Goal: Entertainment & Leisure: Consume media (video, audio)

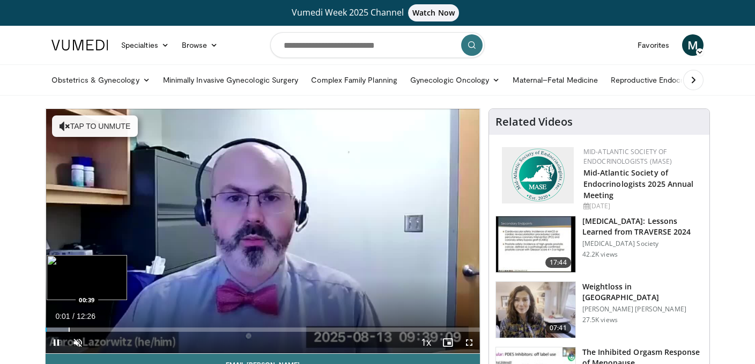
click at [69, 329] on div "Progress Bar" at bounding box center [69, 329] width 1 height 4
click at [107, 330] on div "Progress Bar" at bounding box center [107, 329] width 1 height 4
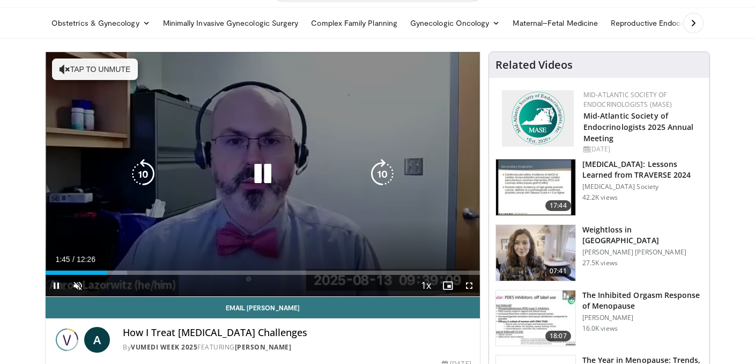
scroll to position [74, 0]
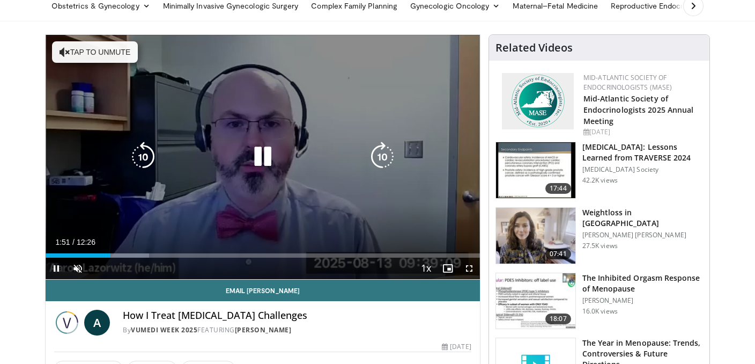
click at [86, 41] on button "Tap to unmute" at bounding box center [95, 51] width 86 height 21
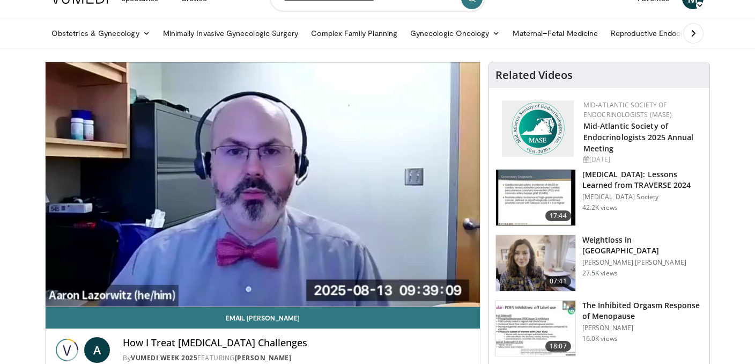
scroll to position [0, 0]
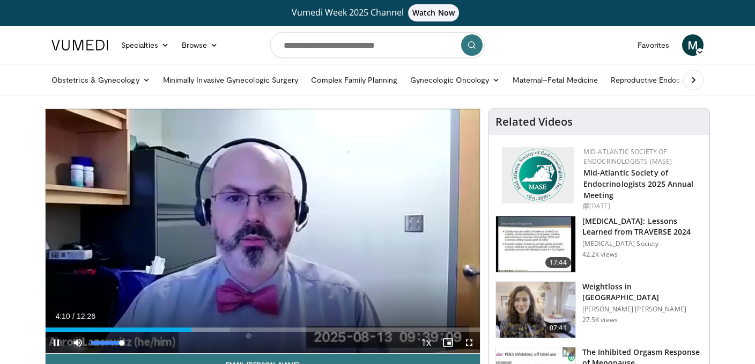
click at [77, 332] on span "Video Player" at bounding box center [77, 342] width 21 height 21
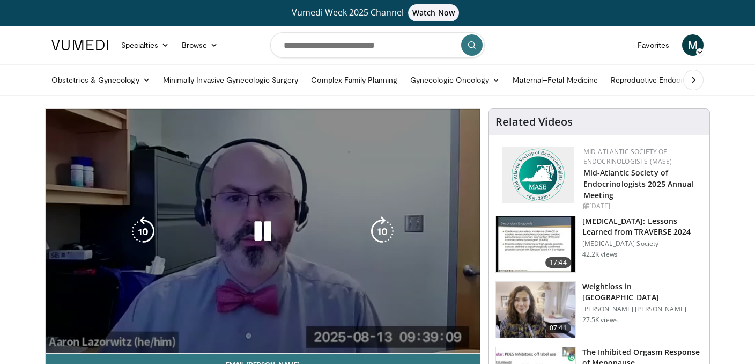
click at [77, 332] on video-js "**********" at bounding box center [263, 231] width 435 height 245
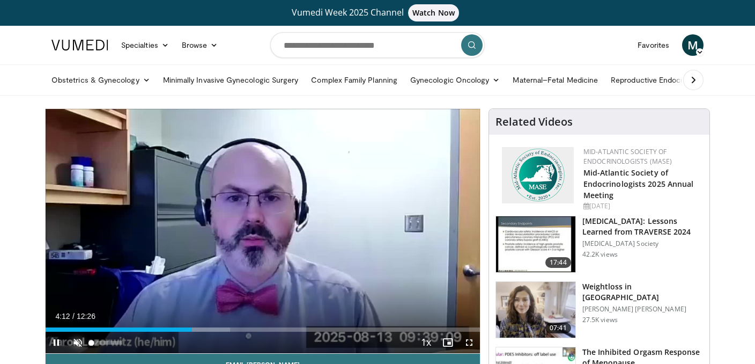
click at [87, 340] on span "Video Player" at bounding box center [77, 342] width 21 height 21
click at [58, 332] on span "Video Player" at bounding box center [56, 342] width 21 height 21
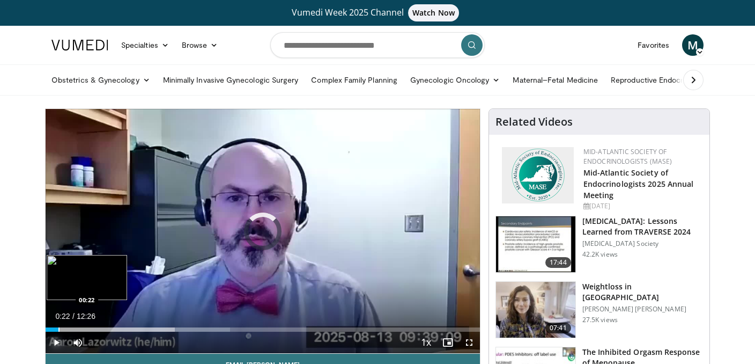
click at [58, 329] on div "Progress Bar" at bounding box center [58, 329] width 1 height 4
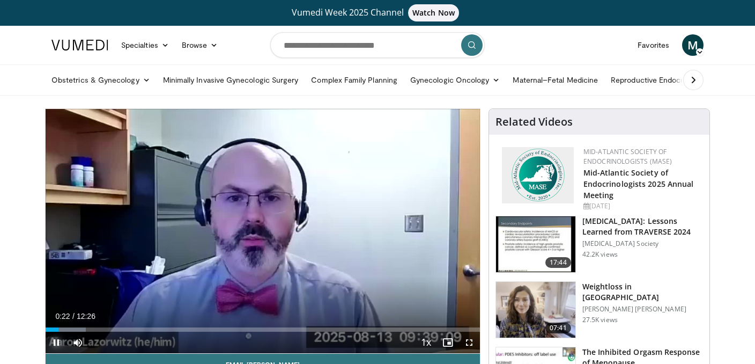
click at [58, 343] on video-js "**********" at bounding box center [263, 231] width 435 height 245
click at [58, 341] on span "Video Player" at bounding box center [56, 342] width 21 height 21
